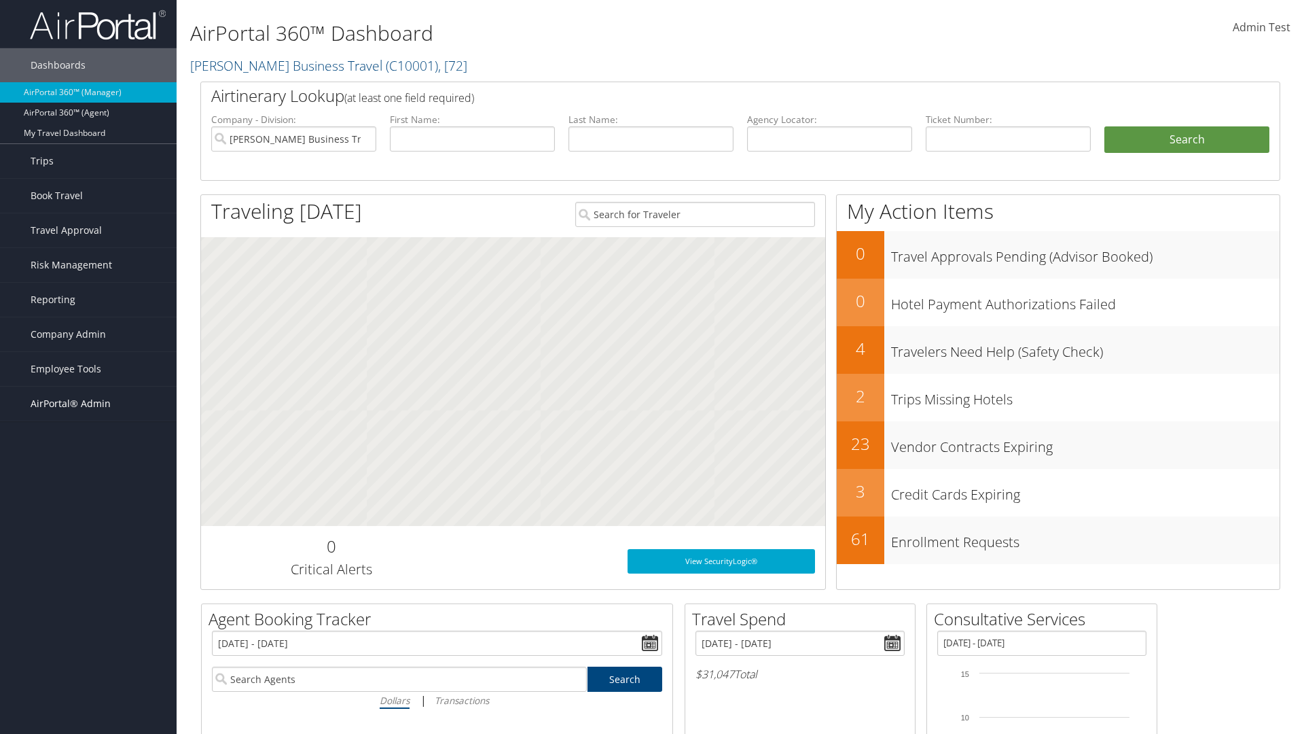
click at [88, 404] on span "AirPortal® Admin" at bounding box center [71, 404] width 80 height 34
click at [88, 573] on link "Profile Sync Analytics" at bounding box center [88, 573] width 177 height 20
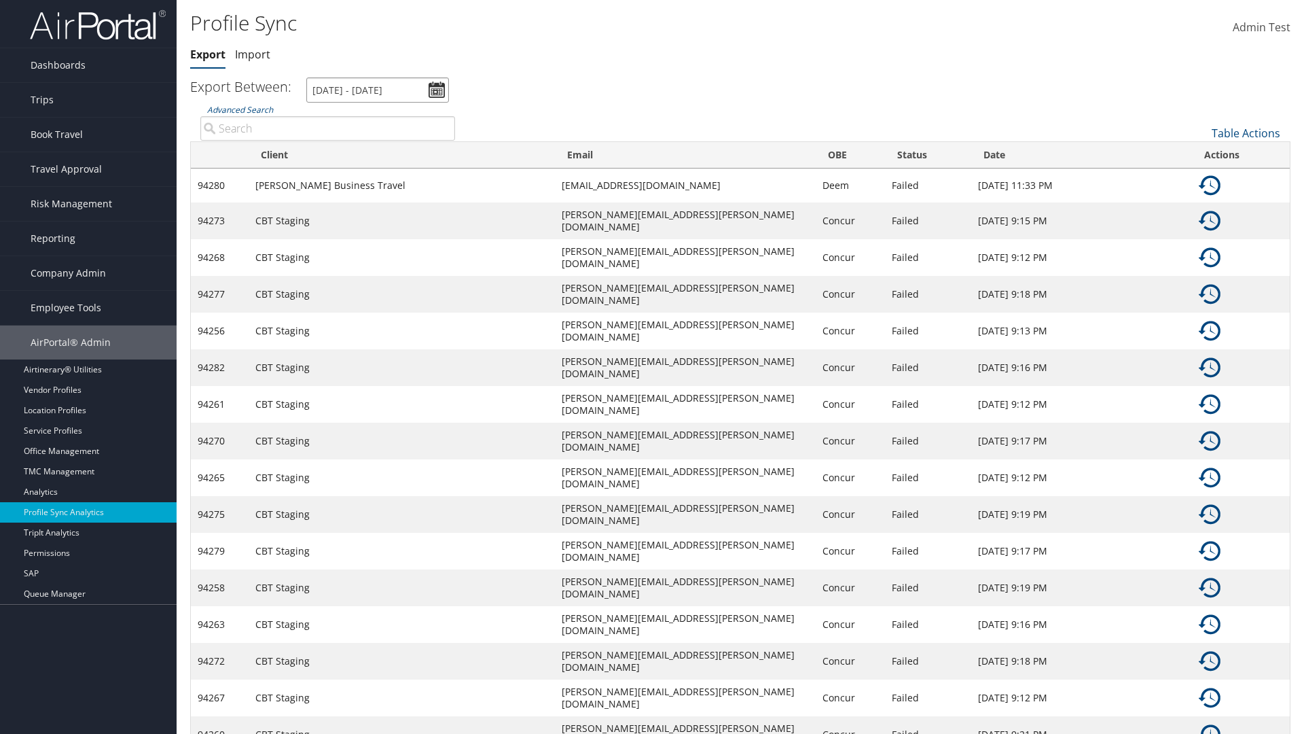
click at [378, 90] on input "[DATE] - [DATE]" at bounding box center [377, 89] width 143 height 25
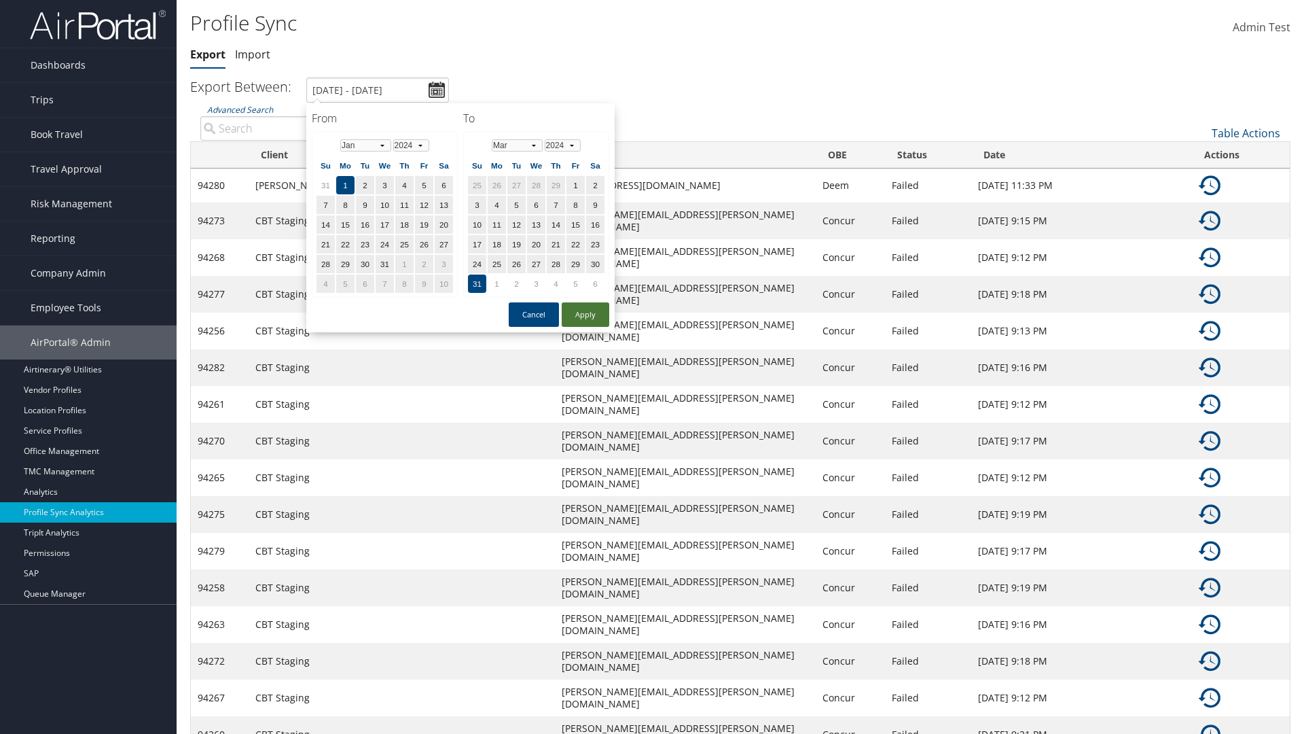
click at [586, 314] on button "Apply" at bounding box center [586, 314] width 48 height 24
type input "1/1/2024 - 3/31/2024"
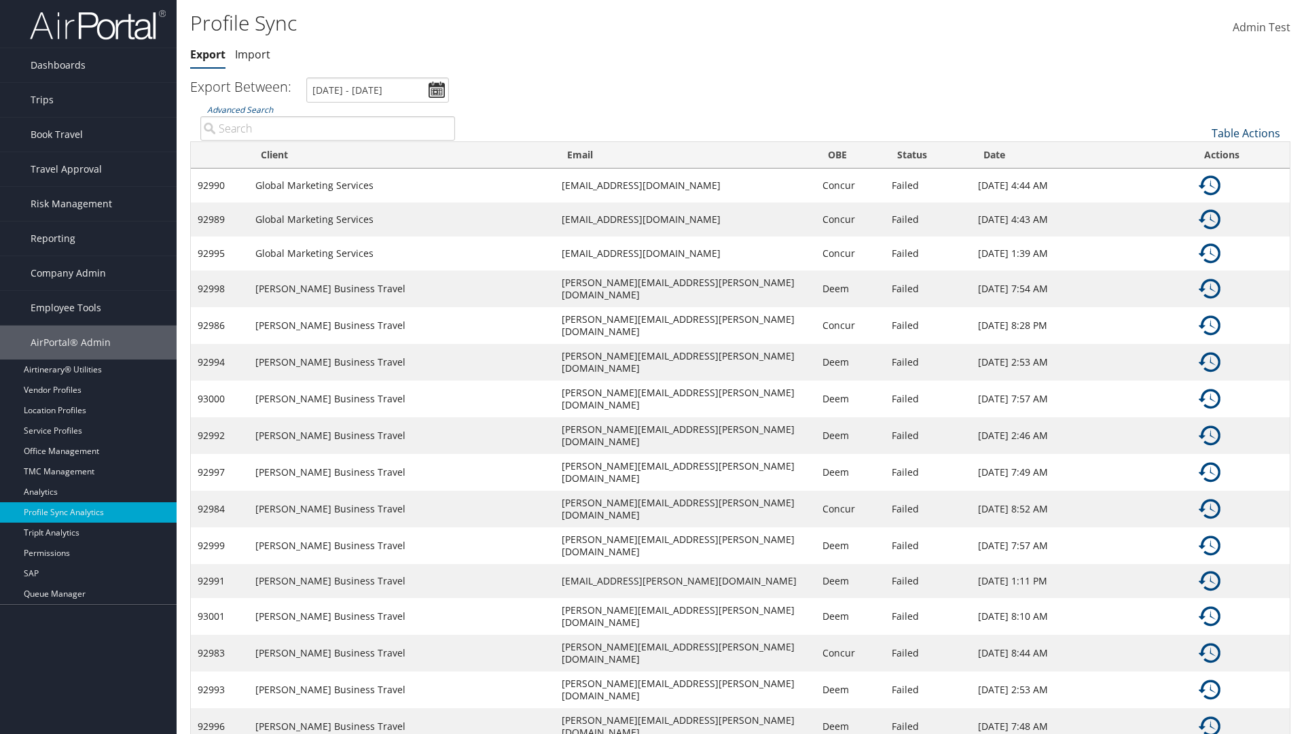
click at [1246, 132] on link "Table Actions" at bounding box center [1246, 133] width 69 height 15
click at [1200, 177] on link "Column Visibility" at bounding box center [1200, 177] width 179 height 23
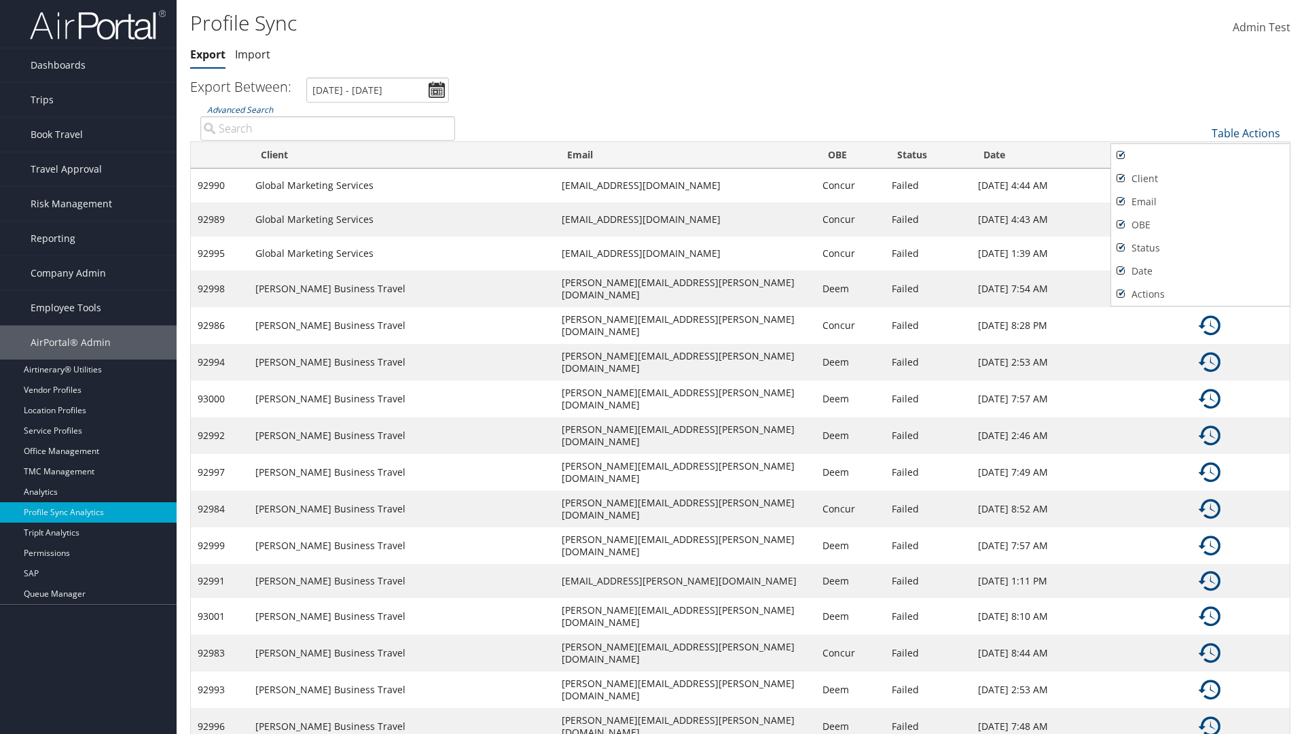
click at [652, 367] on div at bounding box center [652, 367] width 1304 height 734
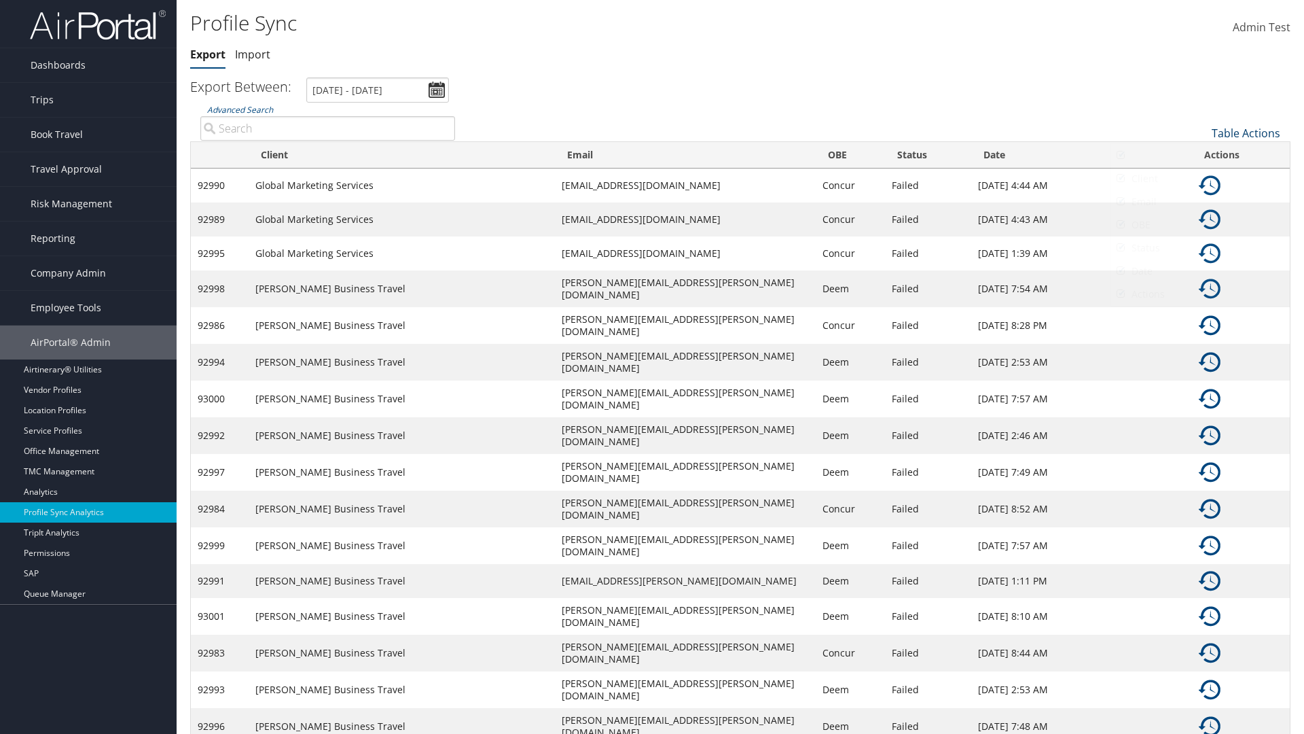
click at [1246, 132] on link "Table Actions" at bounding box center [1246, 133] width 69 height 15
click at [1200, 154] on link "Sync Profile" at bounding box center [1200, 154] width 179 height 23
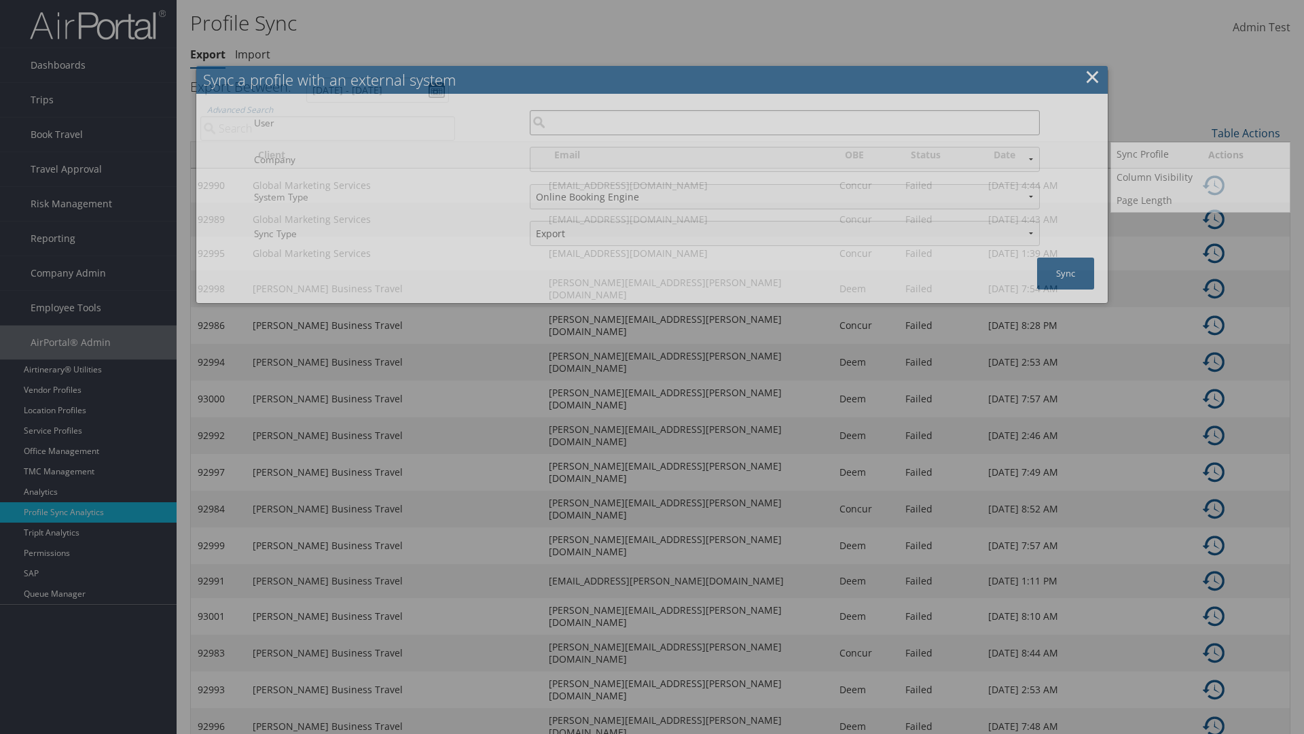
click at [785, 122] on input "User" at bounding box center [785, 122] width 510 height 25
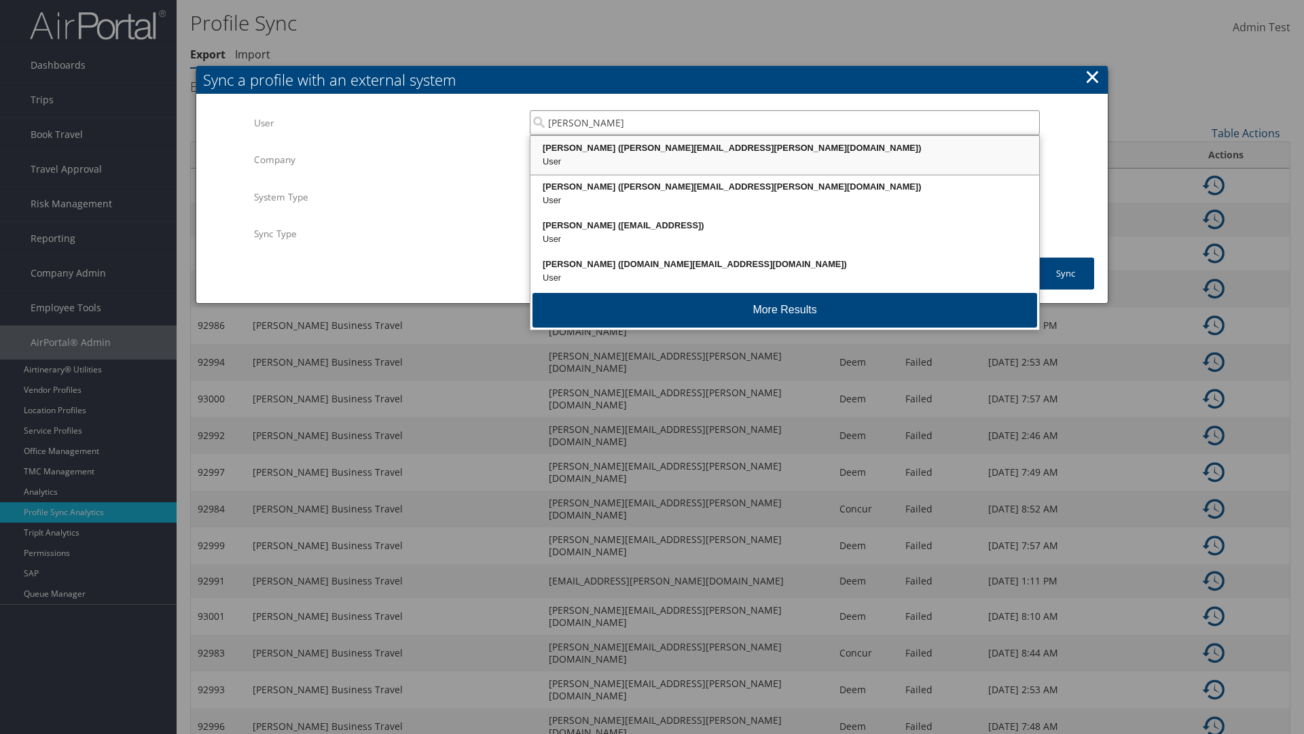
click at [785, 148] on div "Kyle Casazza (kyle.casazza@cbtravel.com)" at bounding box center [785, 148] width 505 height 14
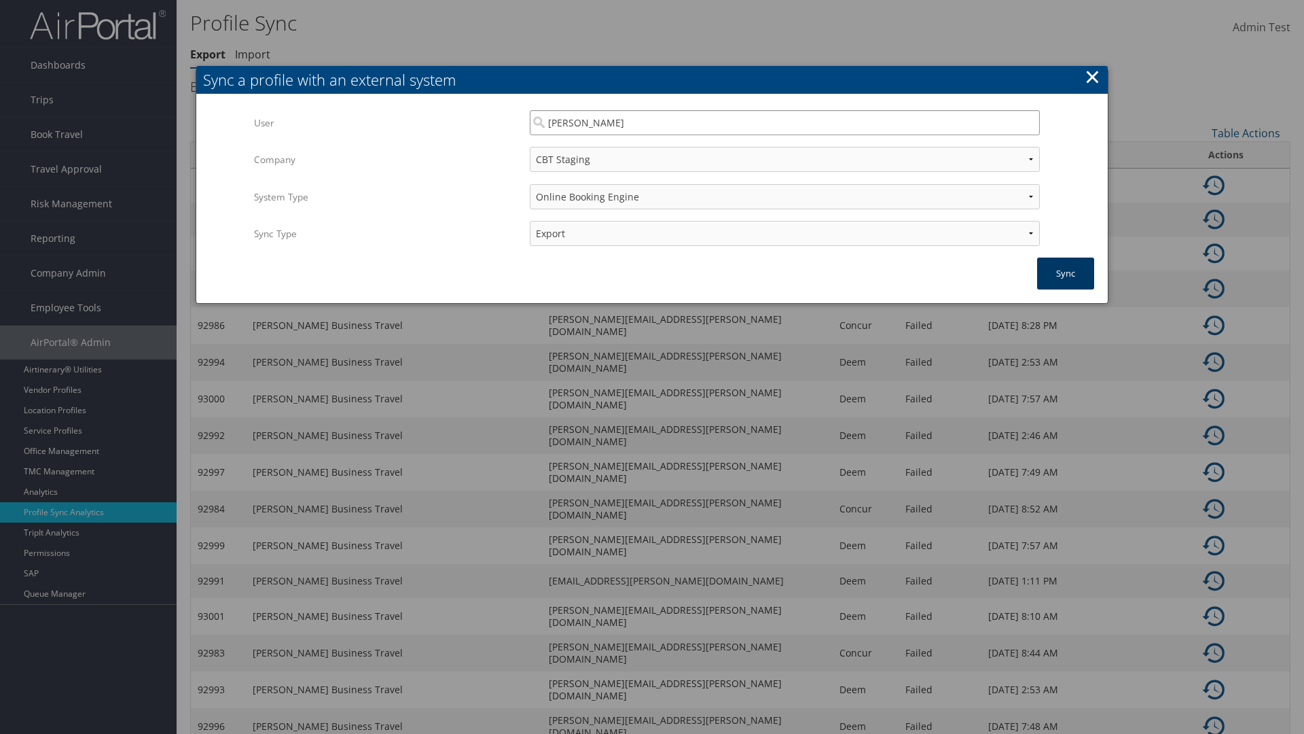
type input "Kyle Casazza"
click at [1066, 273] on button "Sync" at bounding box center [1065, 273] width 57 height 32
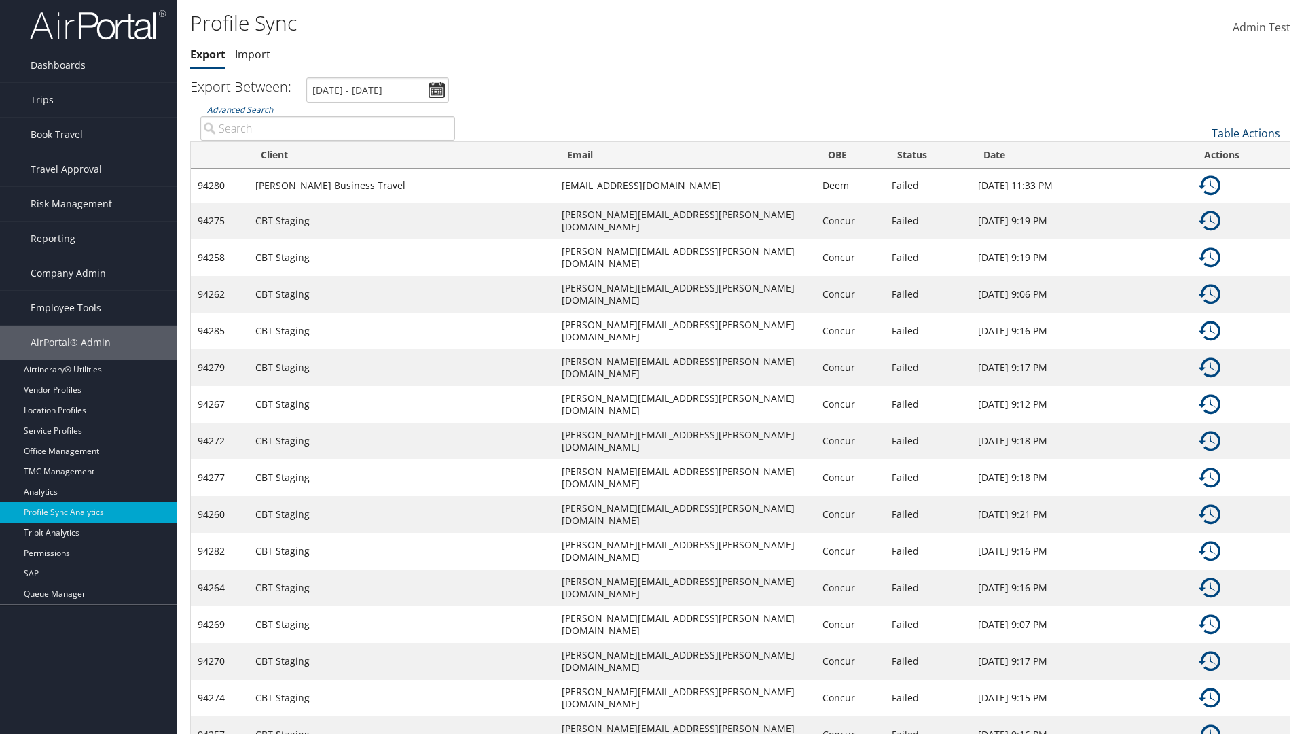
click at [1246, 132] on link "Table Actions" at bounding box center [1246, 133] width 69 height 15
click at [1200, 200] on link "Page Length" at bounding box center [1200, 200] width 179 height 23
click at [1200, 178] on link "25" at bounding box center [1200, 178] width 179 height 23
click at [1246, 132] on link "Table Actions" at bounding box center [1246, 133] width 69 height 15
click at [1200, 200] on link "Page Length" at bounding box center [1200, 200] width 179 height 23
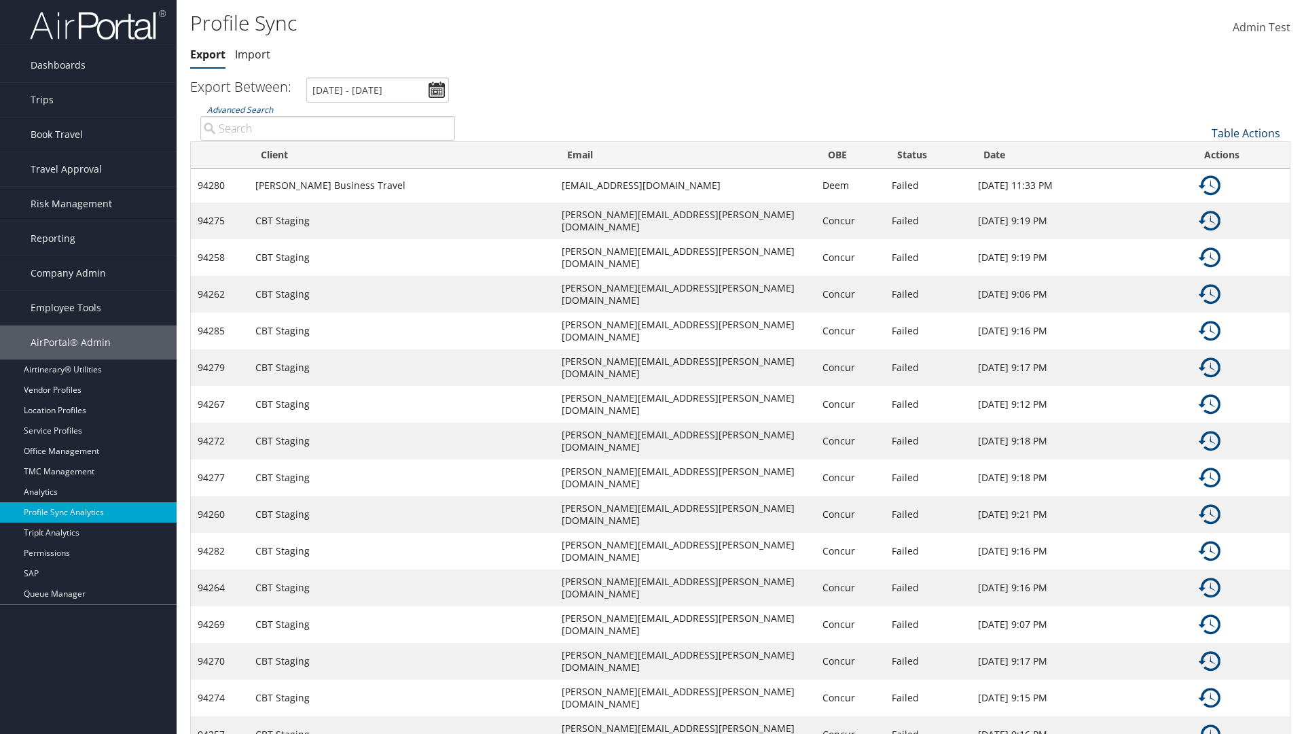
click at [1246, 132] on link "Table Actions" at bounding box center [1246, 133] width 69 height 15
click at [1200, 224] on link "100" at bounding box center [1200, 224] width 179 height 23
click at [1246, 132] on link "Table Actions" at bounding box center [1246, 133] width 69 height 15
click at [1200, 178] on link "Client" at bounding box center [1200, 178] width 179 height 23
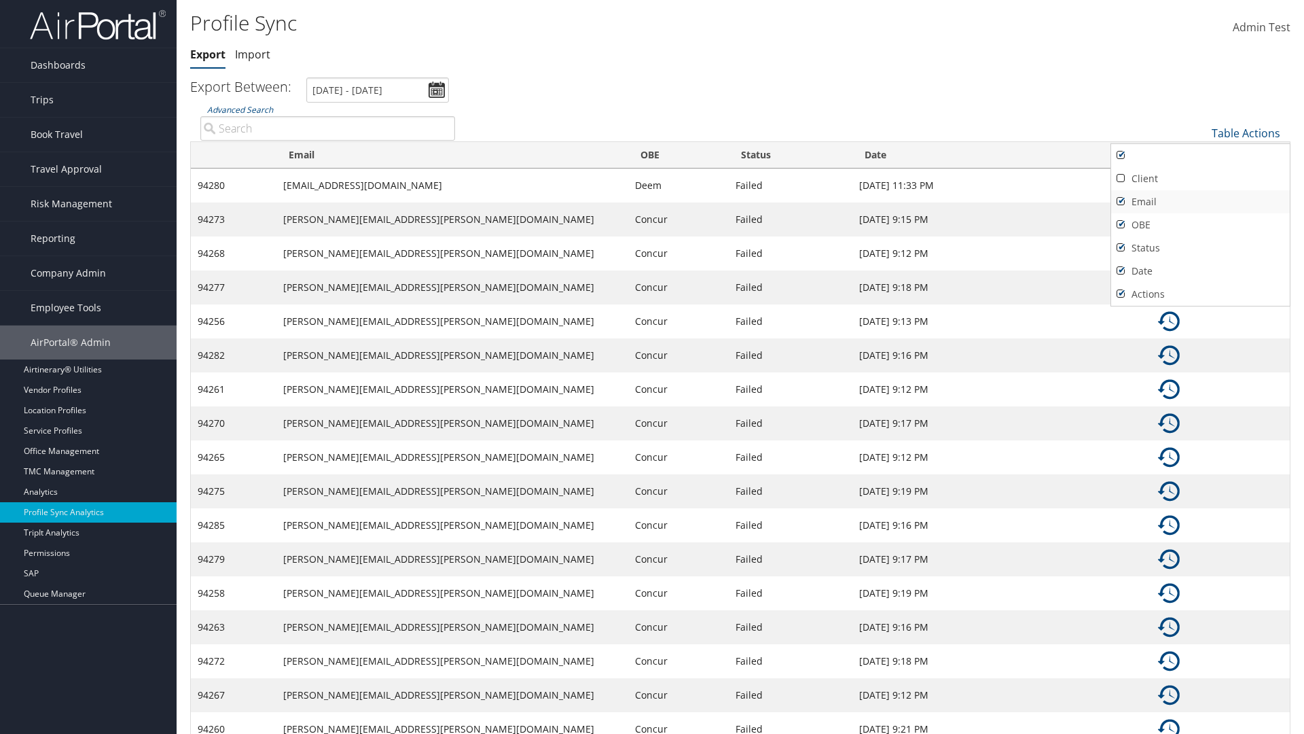
click at [1200, 201] on link "Email" at bounding box center [1200, 201] width 179 height 23
click at [1200, 224] on link "OBE" at bounding box center [1200, 224] width 179 height 23
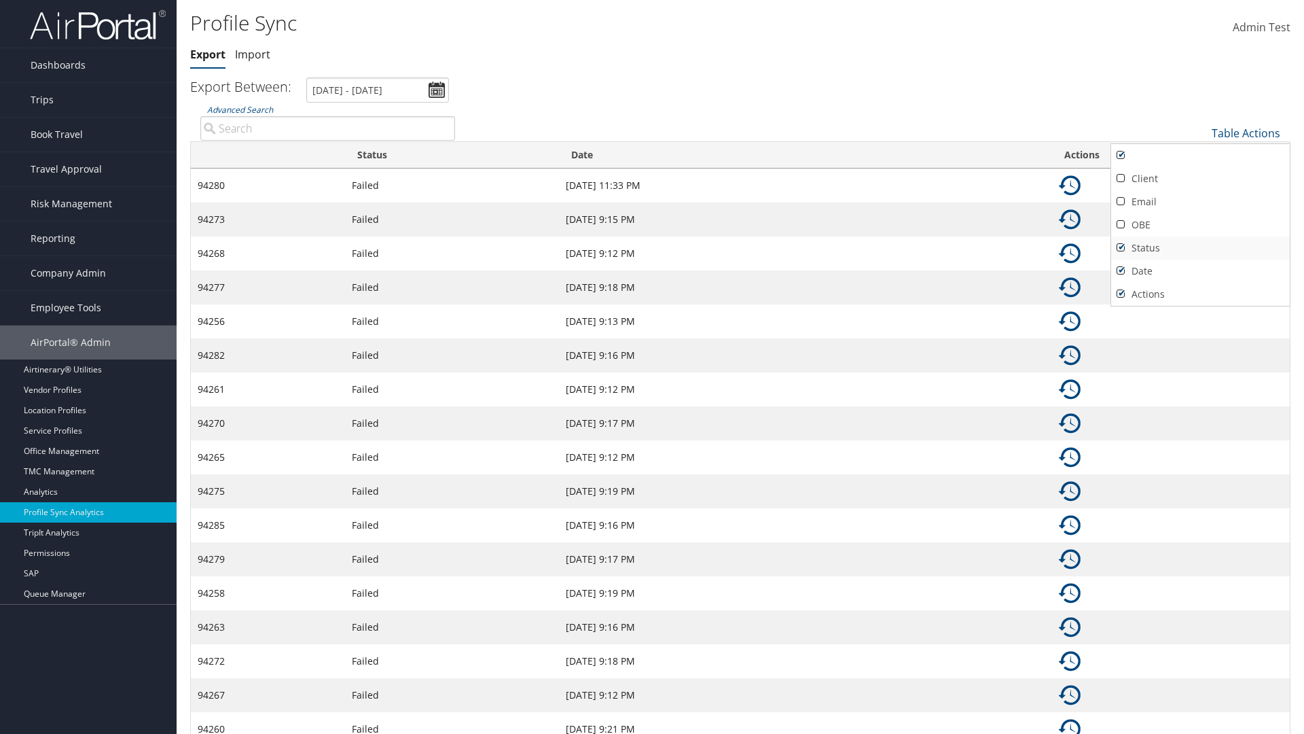
click at [1200, 247] on link "Status" at bounding box center [1200, 247] width 179 height 23
click at [1200, 270] on link "Date" at bounding box center [1200, 270] width 179 height 23
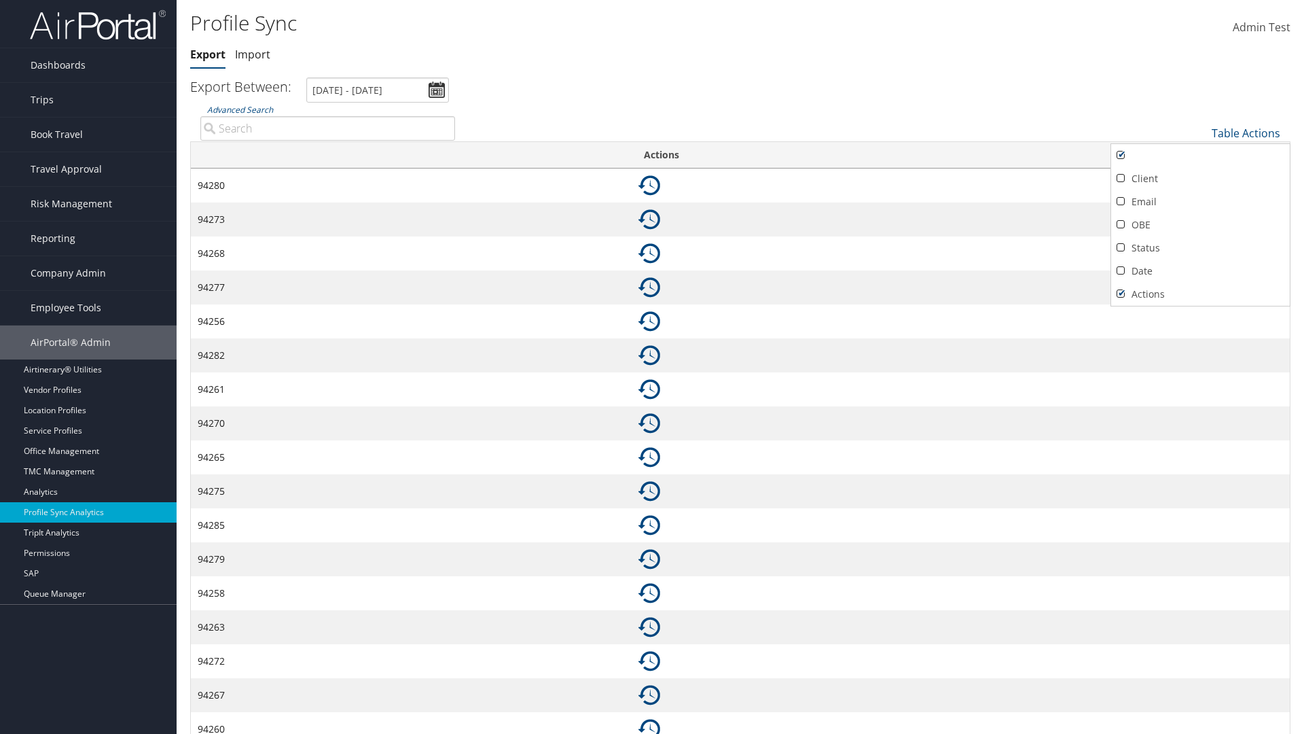
click at [1200, 293] on link "Actions" at bounding box center [1200, 294] width 179 height 23
click at [652, 367] on div at bounding box center [652, 367] width 1304 height 734
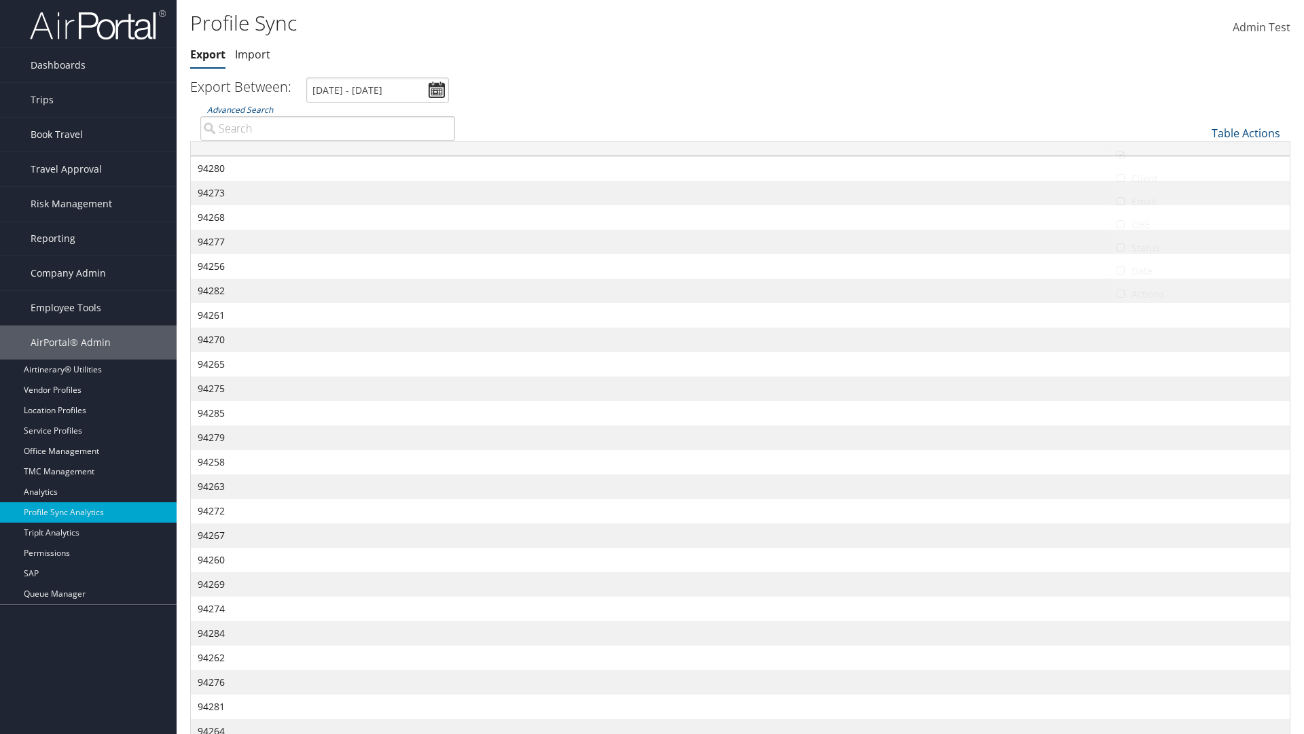
scroll to position [125, 0]
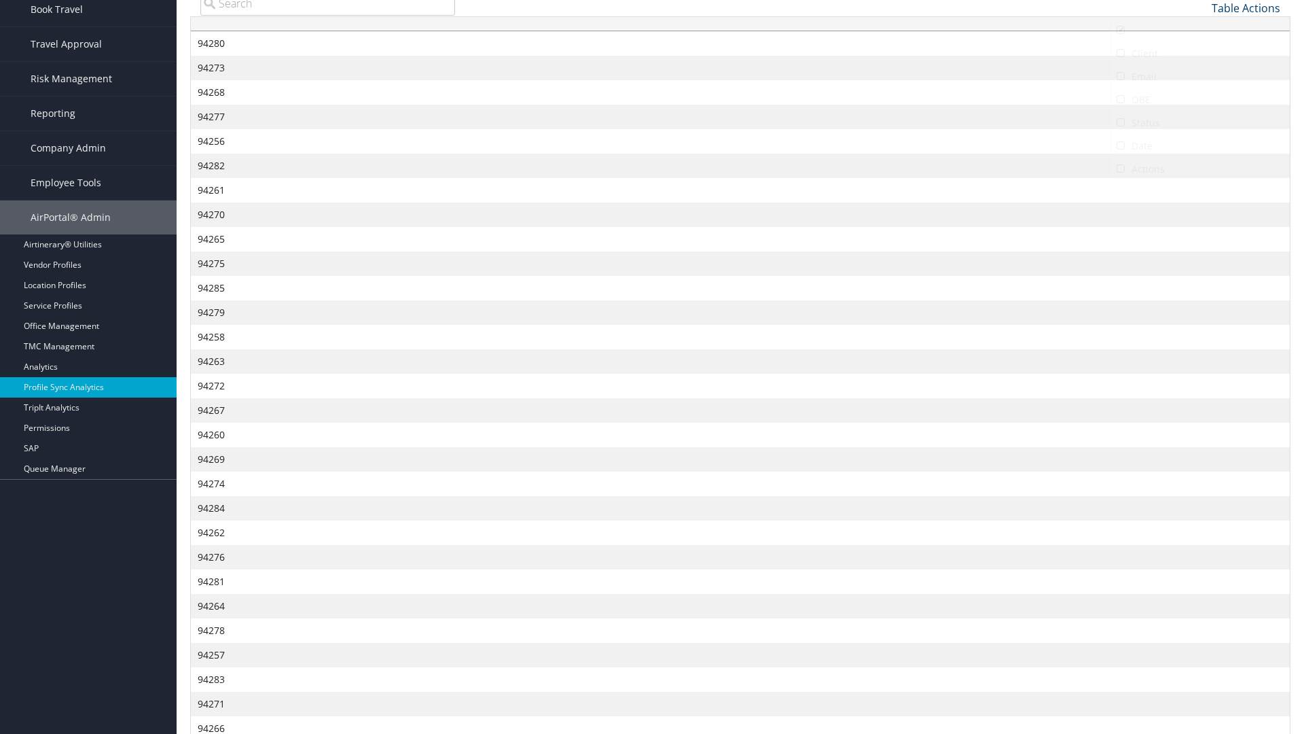
click at [1246, 7] on link "Table Actions" at bounding box center [1246, 8] width 69 height 15
click at [1200, 52] on link "Column Visibility" at bounding box center [1200, 52] width 179 height 23
click at [1200, 53] on link "Client" at bounding box center [1200, 53] width 179 height 23
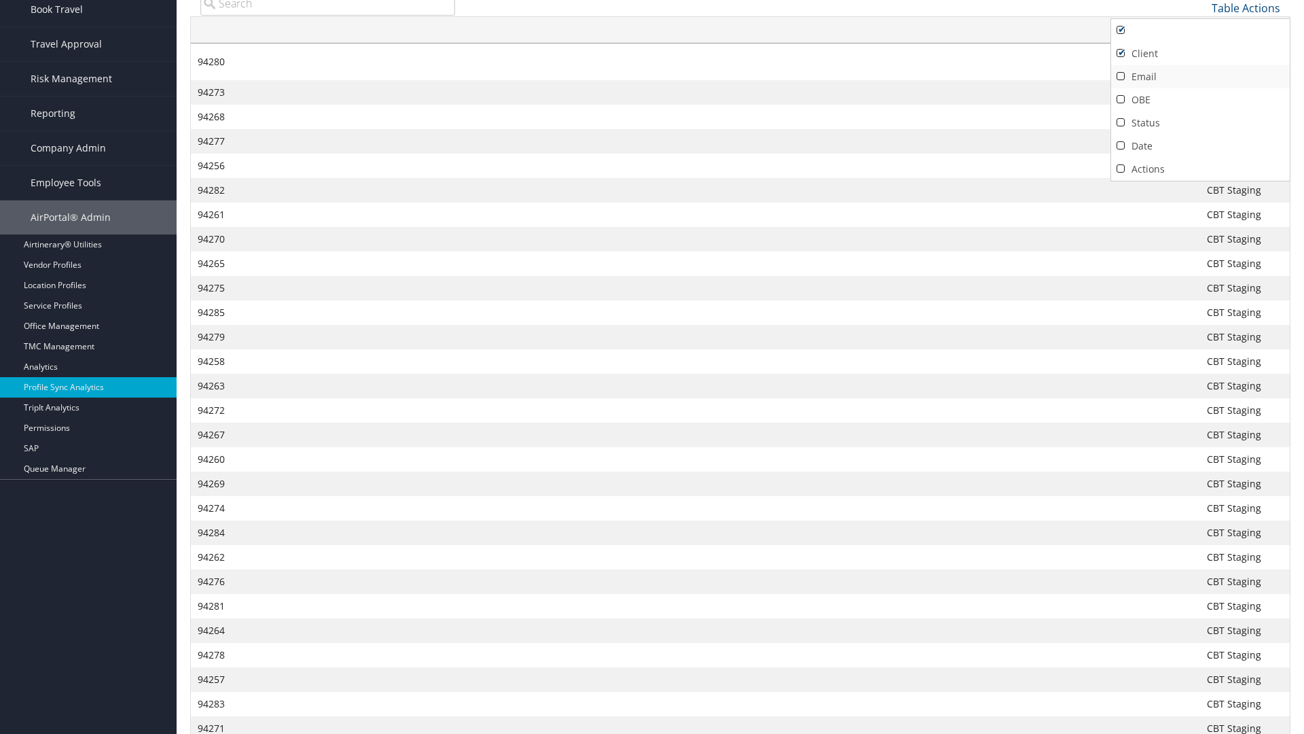
click at [1200, 76] on link "Email" at bounding box center [1200, 76] width 179 height 23
